Goal: Information Seeking & Learning: Understand process/instructions

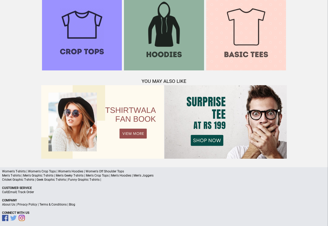
scroll to position [500, 0]
